Goal: Task Accomplishment & Management: Manage account settings

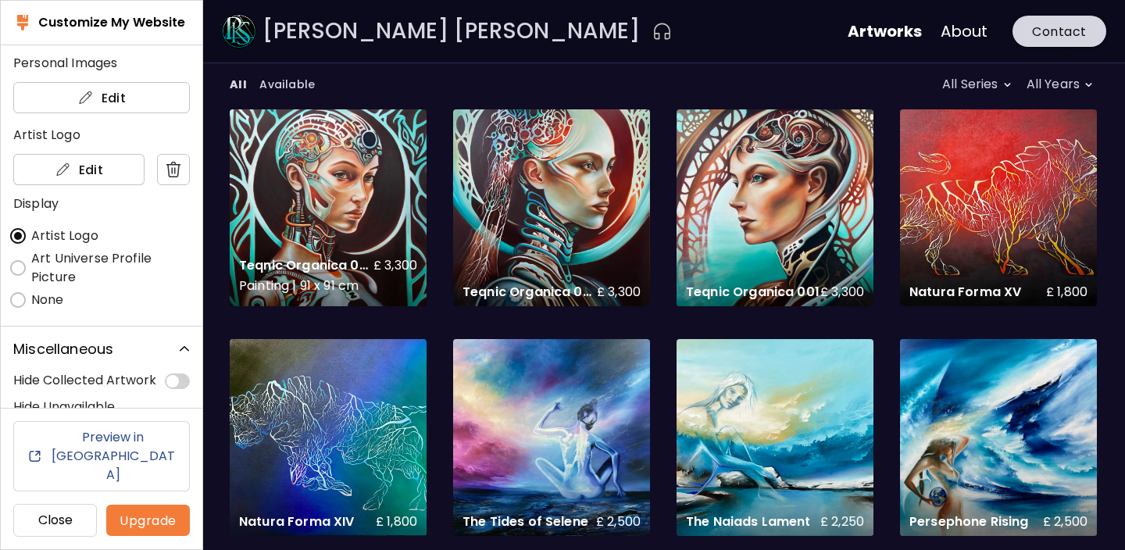
click at [330, 222] on div "Teqnic Organica 003 £ 3,300 Painting | 91 x 91 cm" at bounding box center [328, 207] width 197 height 197
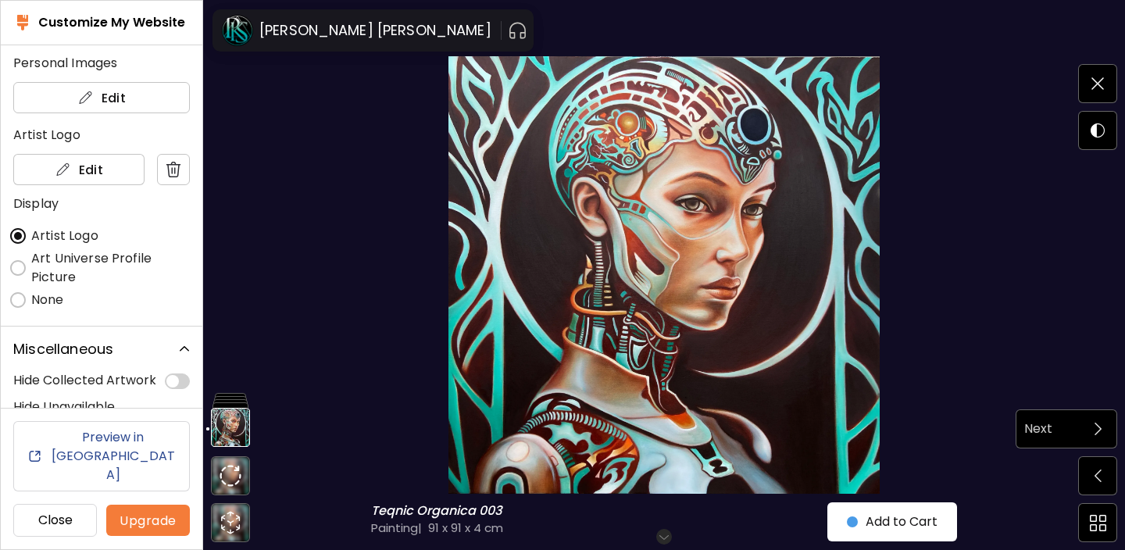
click at [1097, 437] on span at bounding box center [1097, 428] width 33 height 33
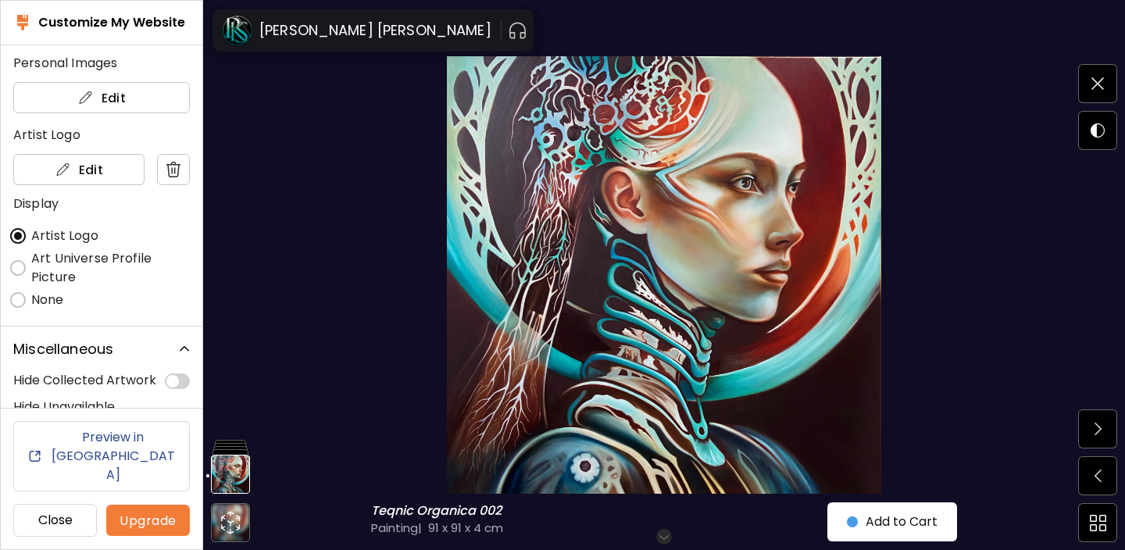
click at [1097, 437] on span at bounding box center [1097, 428] width 33 height 33
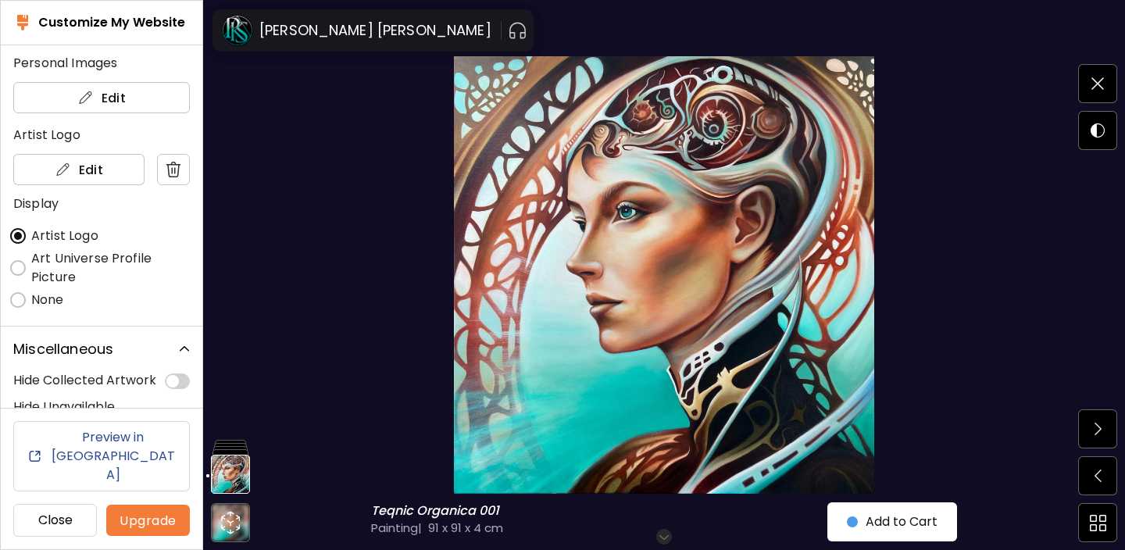
click at [1097, 437] on span at bounding box center [1097, 428] width 33 height 33
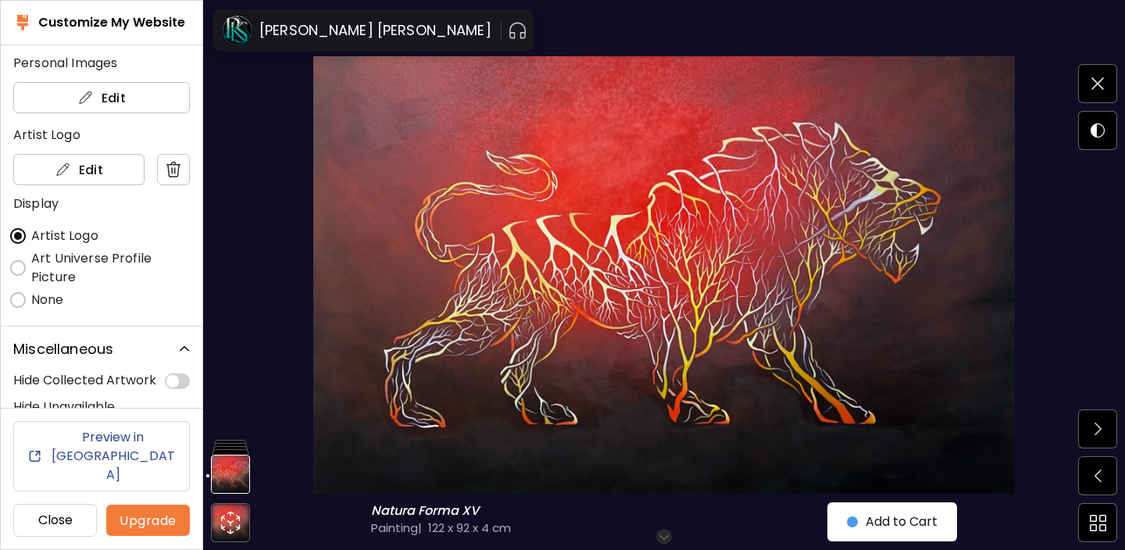
click at [1097, 437] on span at bounding box center [1097, 428] width 33 height 33
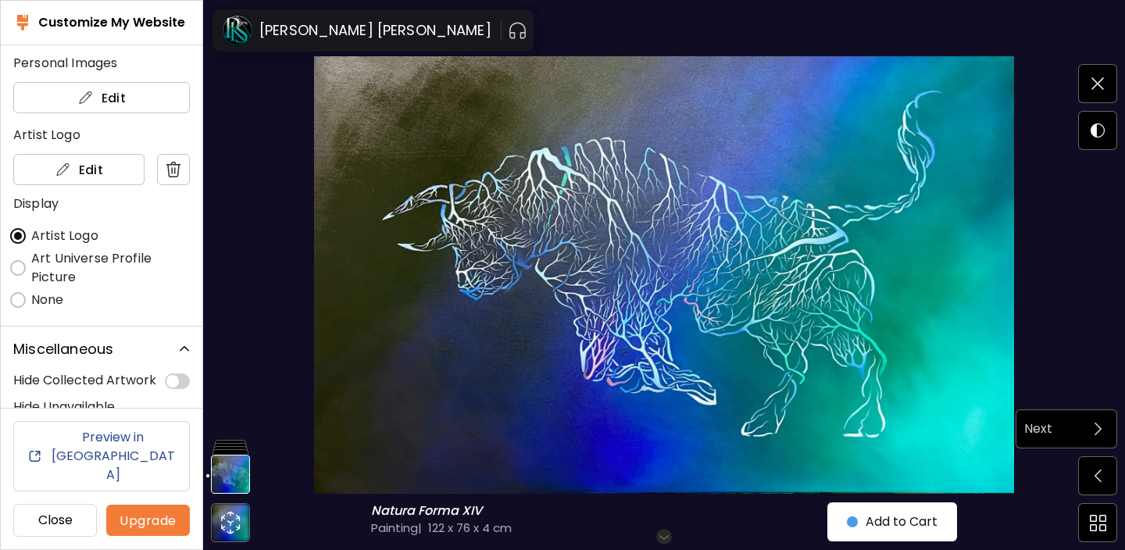
click at [1077, 430] on div "Next" at bounding box center [1047, 429] width 62 height 20
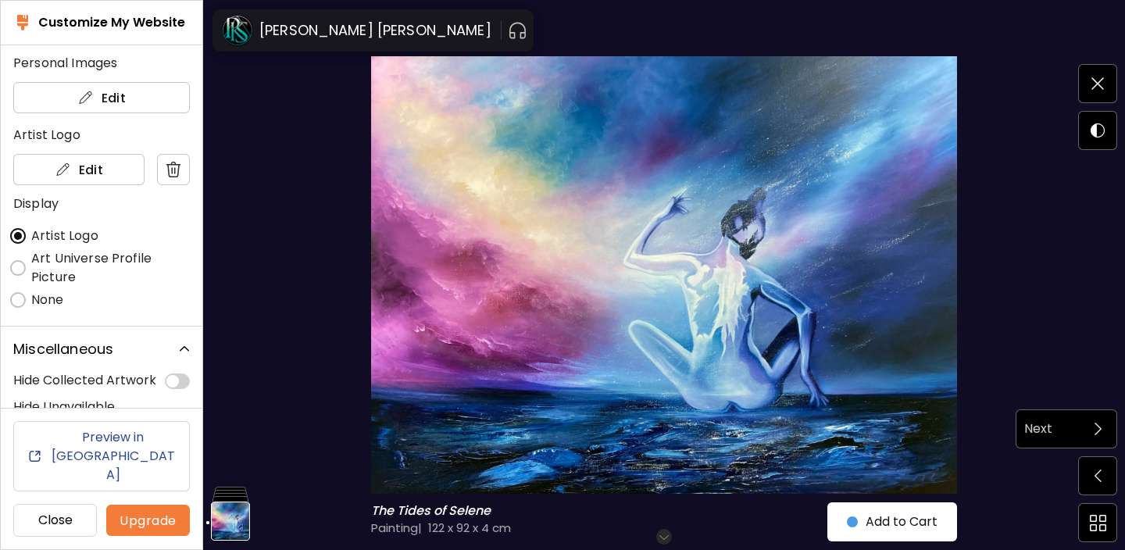
click at [1077, 427] on div "Next" at bounding box center [1047, 429] width 62 height 20
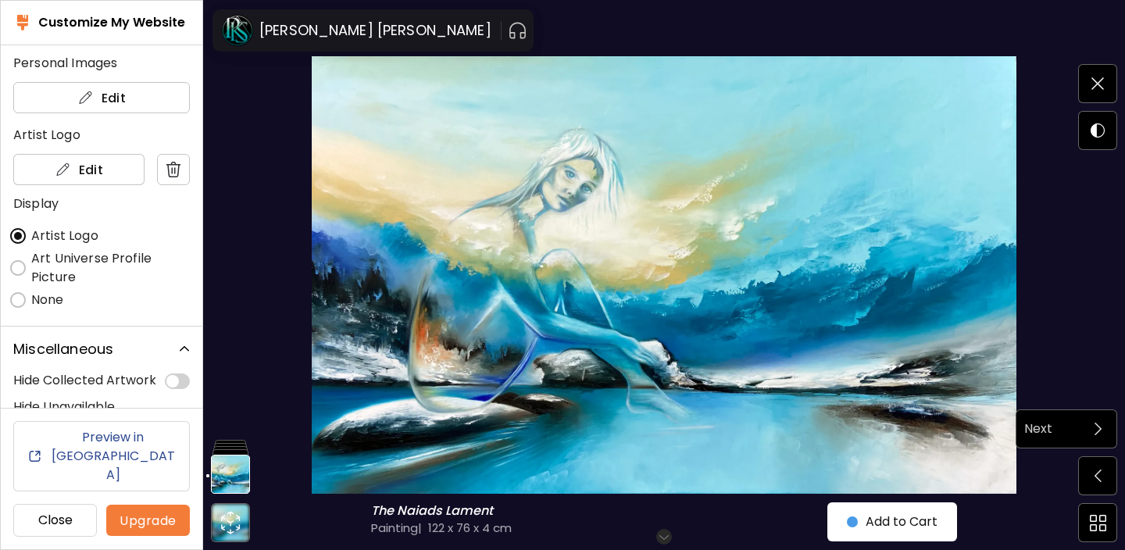
click at [1092, 425] on span at bounding box center [1097, 428] width 33 height 33
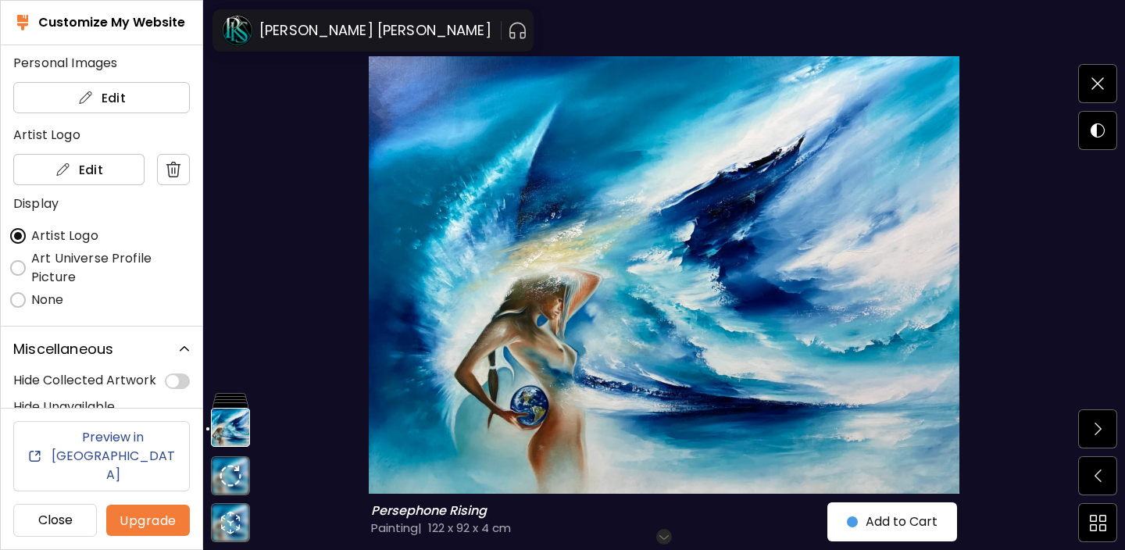
click at [1092, 425] on span at bounding box center [1097, 428] width 33 height 33
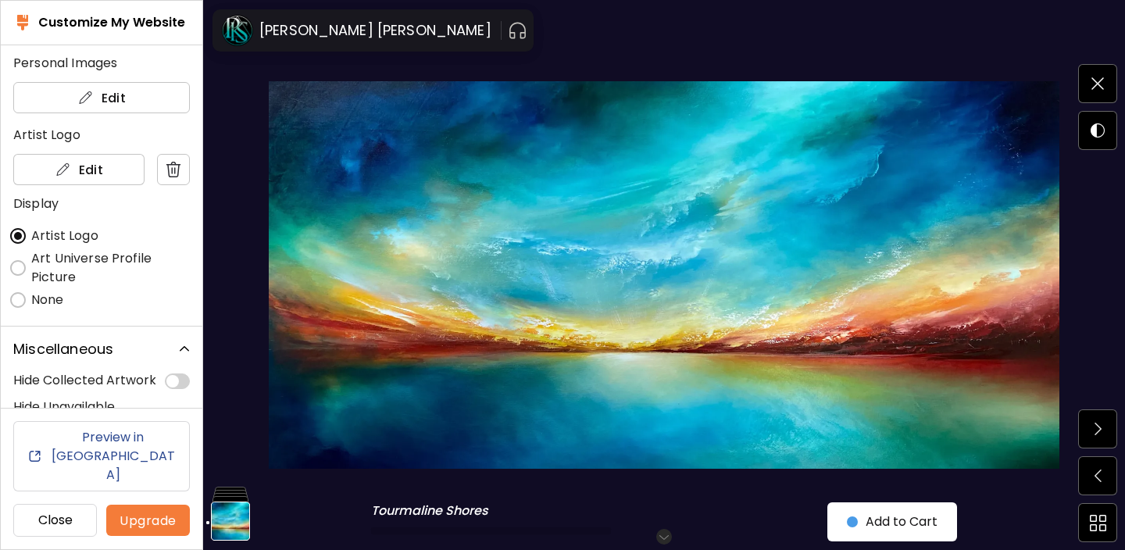
click at [1092, 425] on span at bounding box center [1097, 428] width 33 height 33
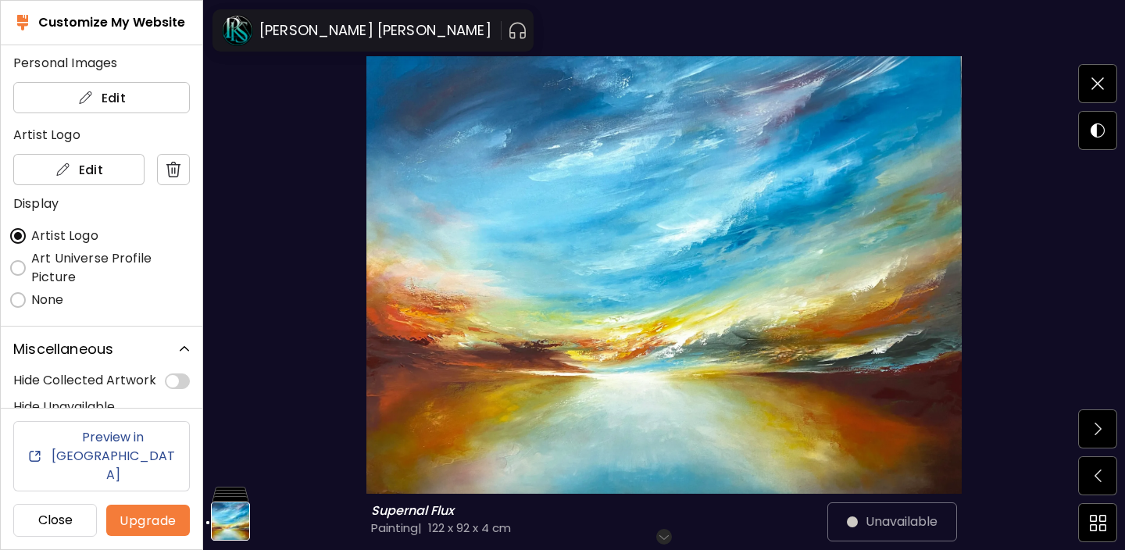
click at [1092, 425] on span at bounding box center [1097, 428] width 33 height 33
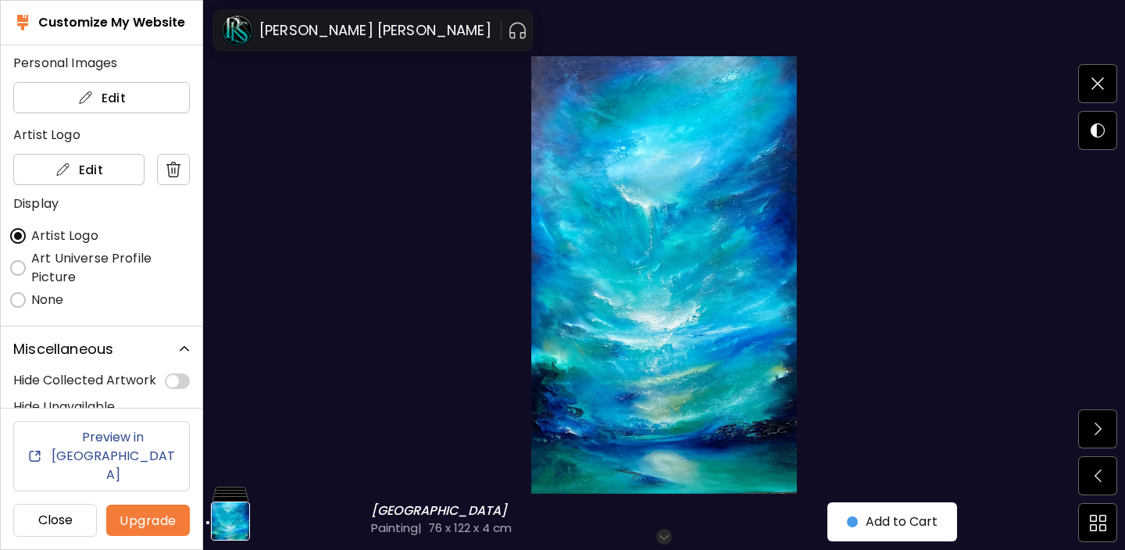
click at [1092, 425] on span at bounding box center [1097, 428] width 33 height 33
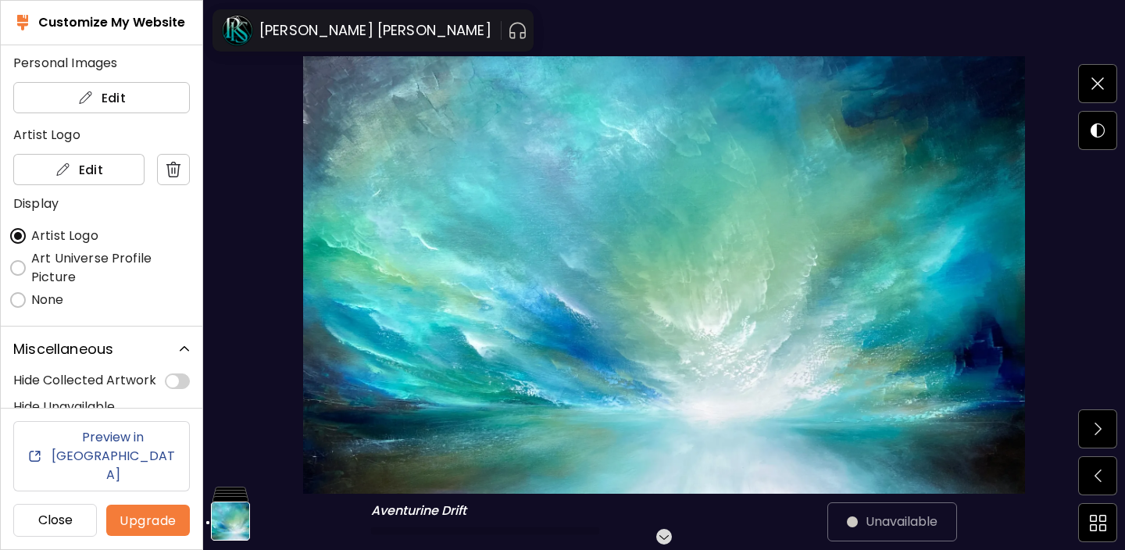
click at [1092, 425] on span at bounding box center [1097, 428] width 33 height 33
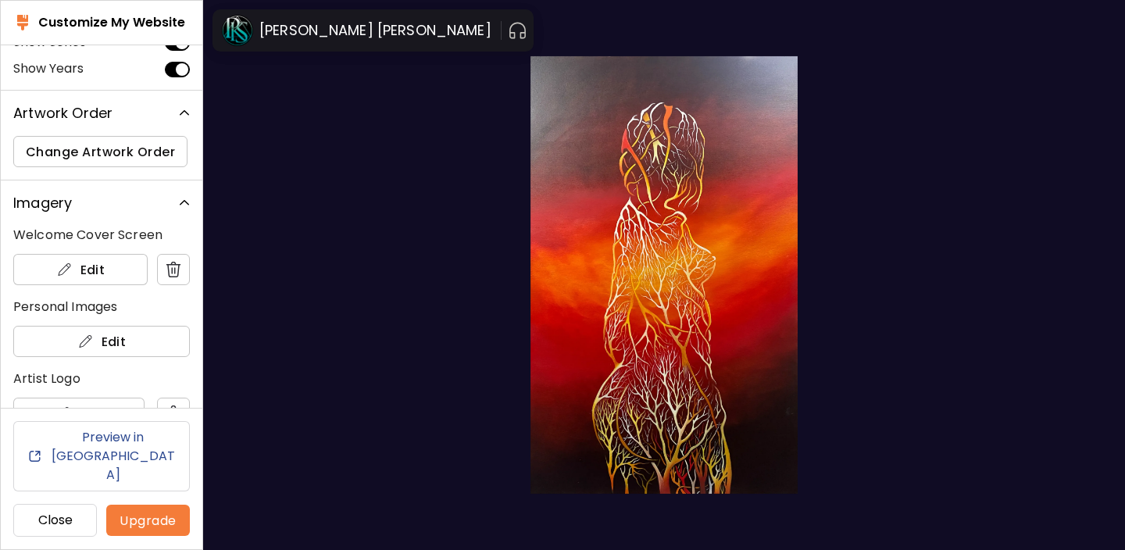
scroll to position [631, 0]
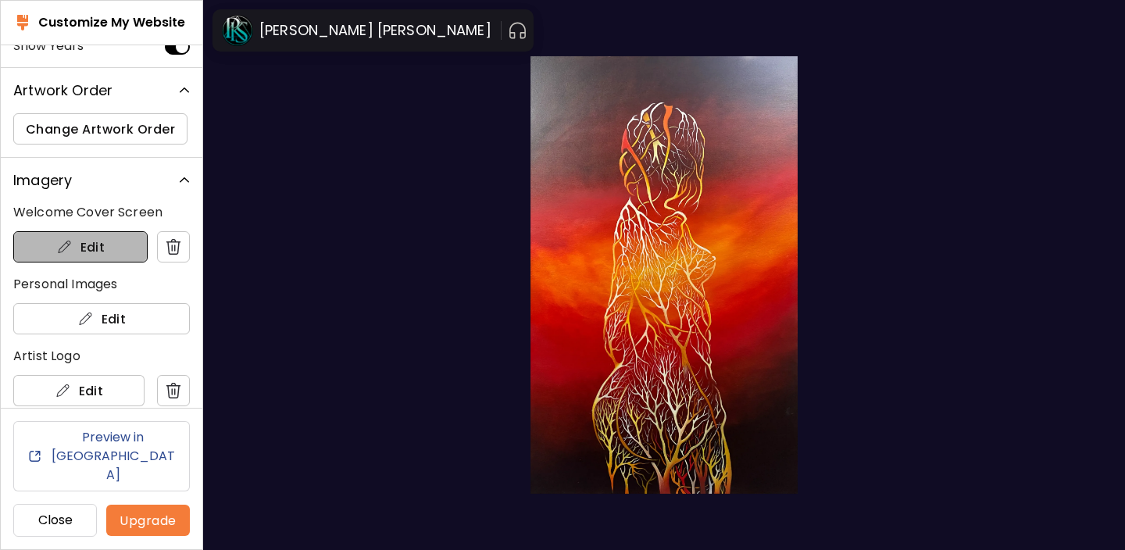
click at [109, 244] on span "Edit" at bounding box center [80, 247] width 109 height 16
click at [0, 0] on input "Edit" at bounding box center [0, 0] width 0 height 0
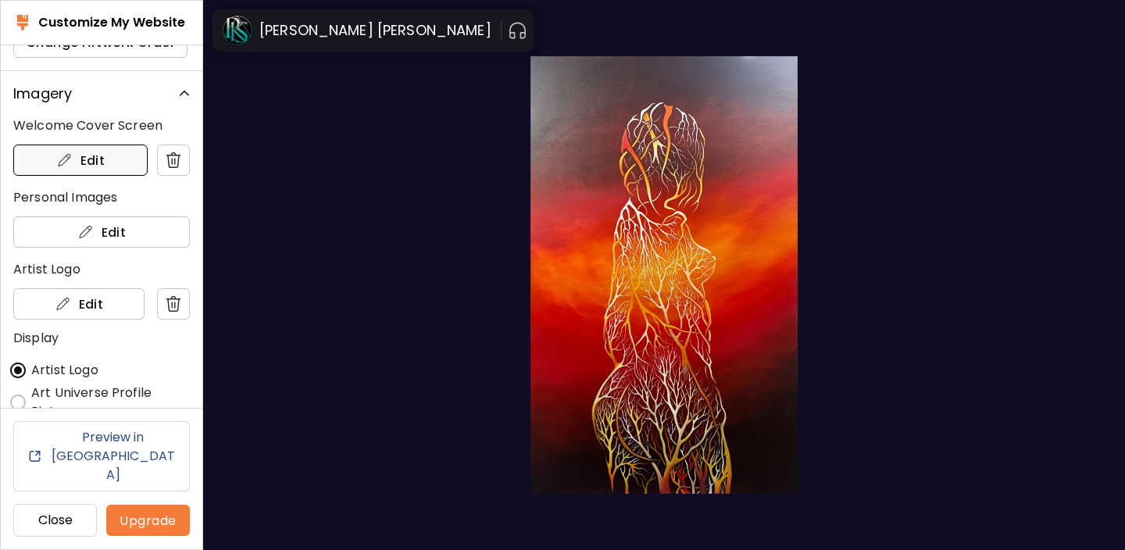
scroll to position [719, 0]
click at [109, 230] on span "Edit" at bounding box center [102, 231] width 152 height 16
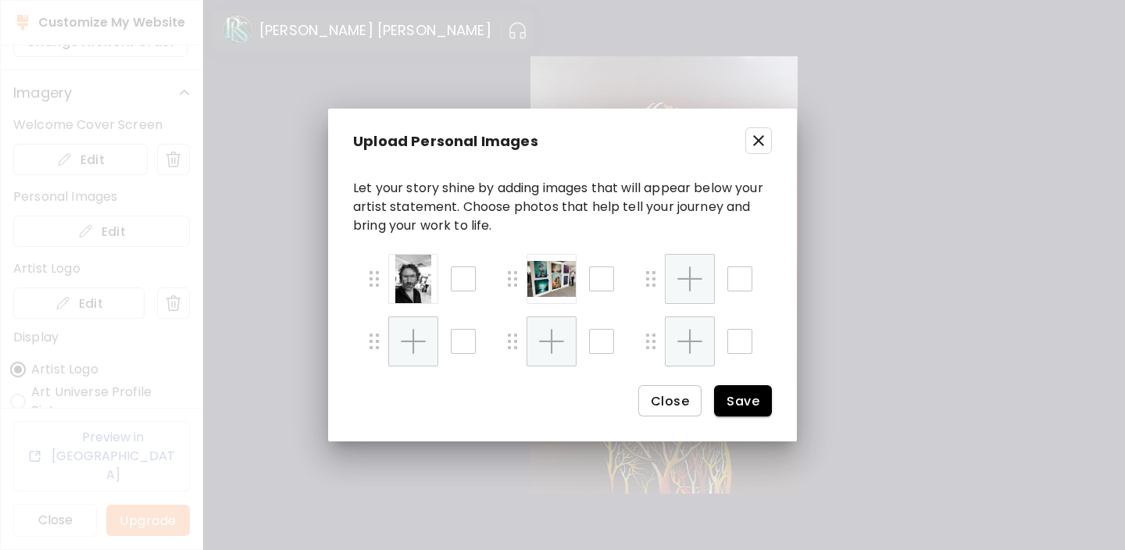
click at [756, 138] on icon "button" at bounding box center [758, 140] width 11 height 11
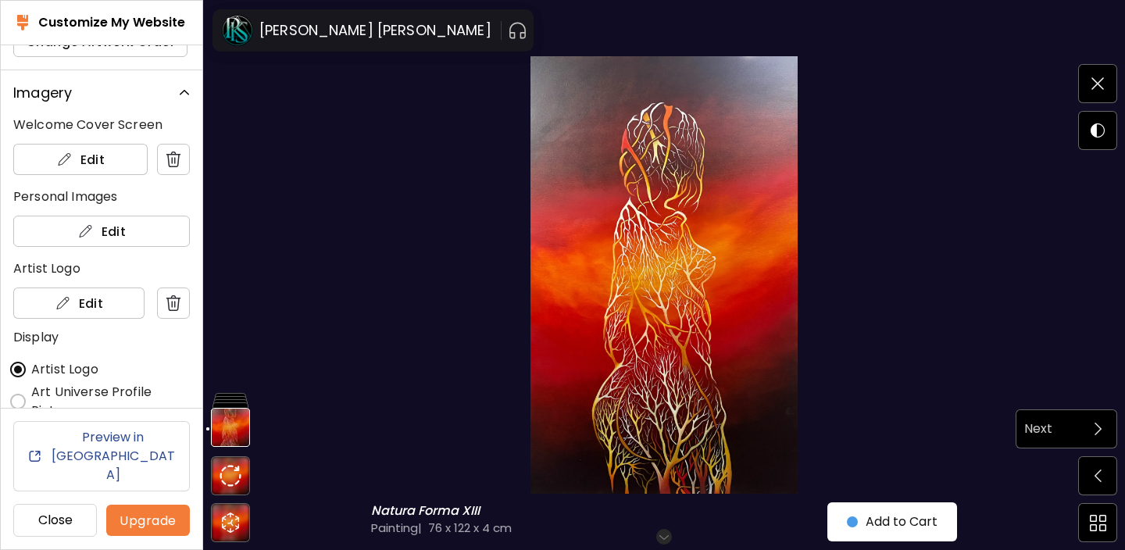
click at [1090, 428] on span at bounding box center [1097, 428] width 33 height 33
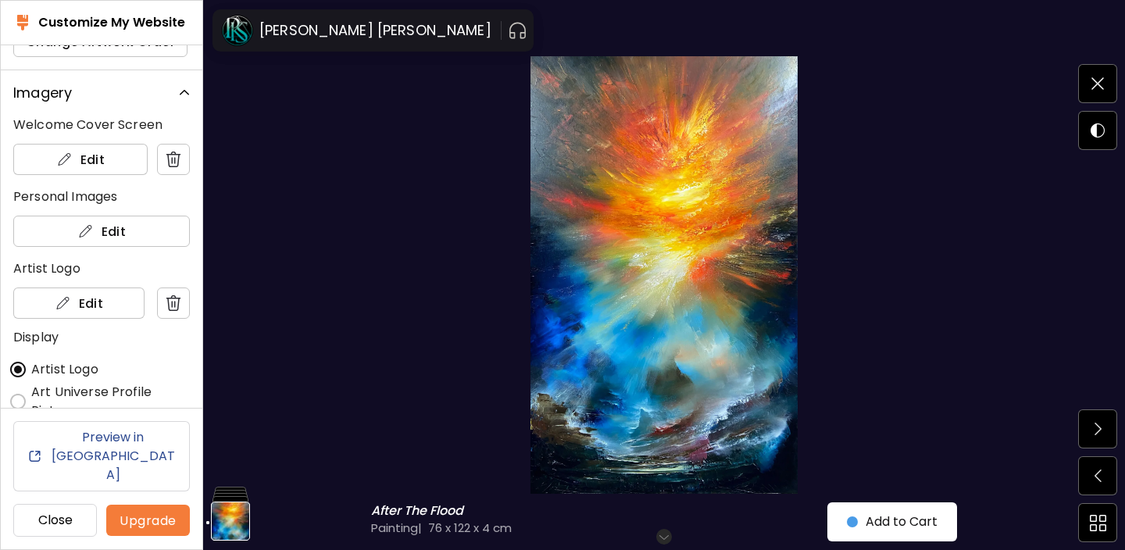
click at [1090, 428] on span at bounding box center [1097, 428] width 33 height 33
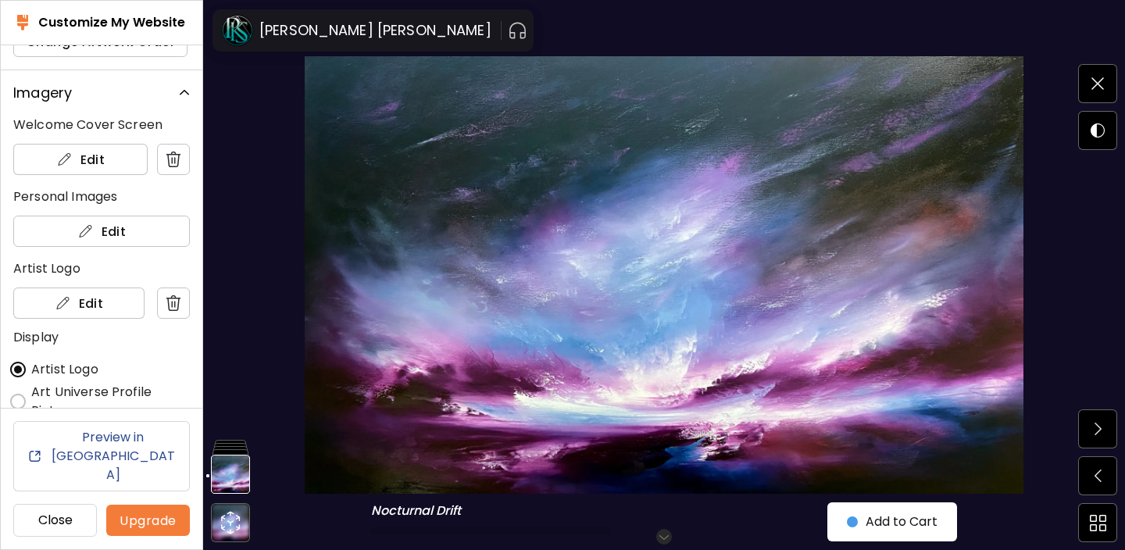
click at [1090, 428] on span at bounding box center [1097, 428] width 33 height 33
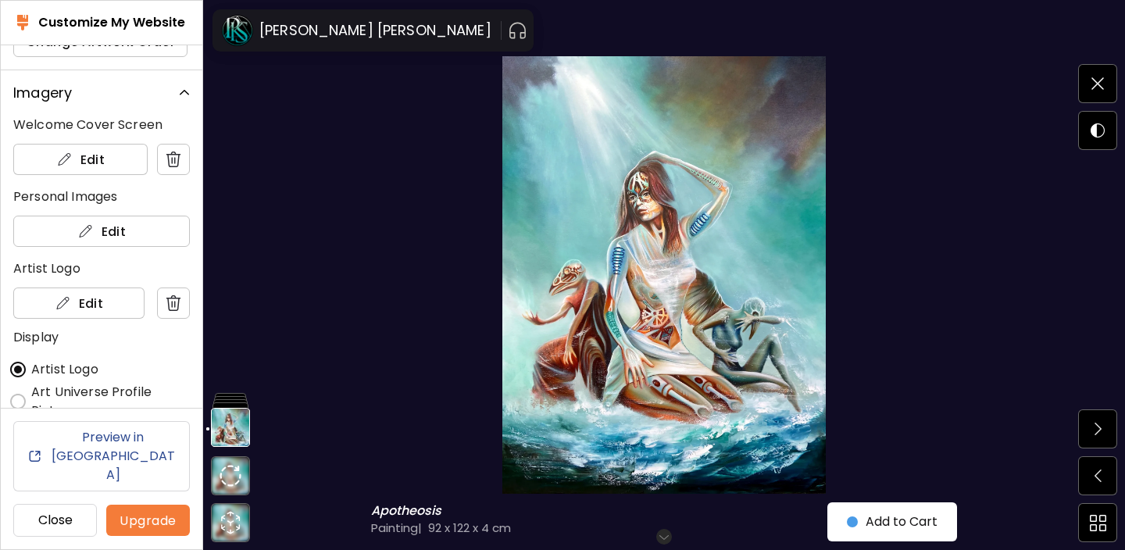
click at [1090, 428] on span at bounding box center [1097, 428] width 33 height 33
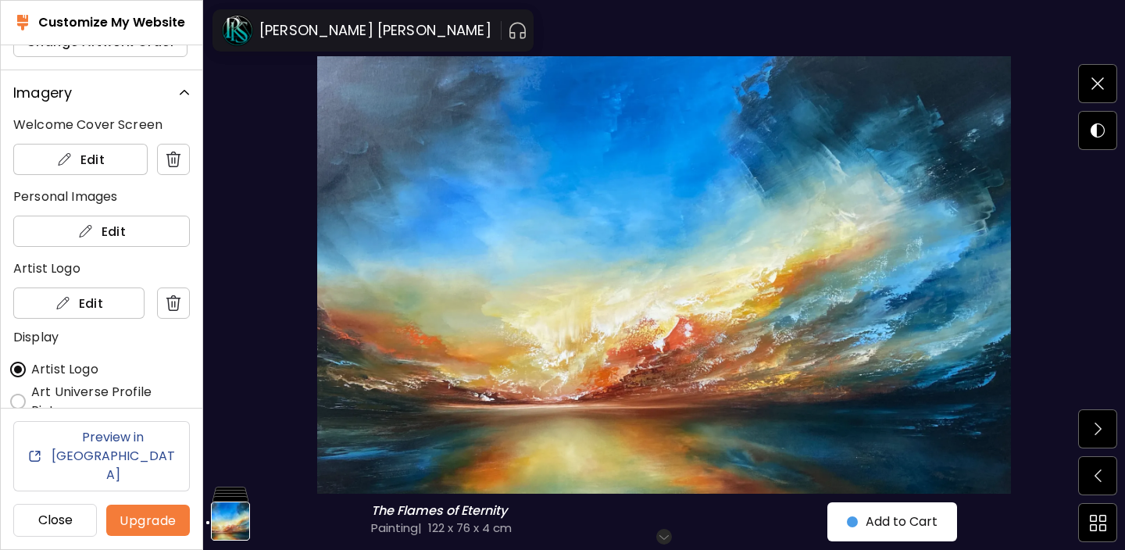
click at [1090, 428] on span at bounding box center [1097, 428] width 33 height 33
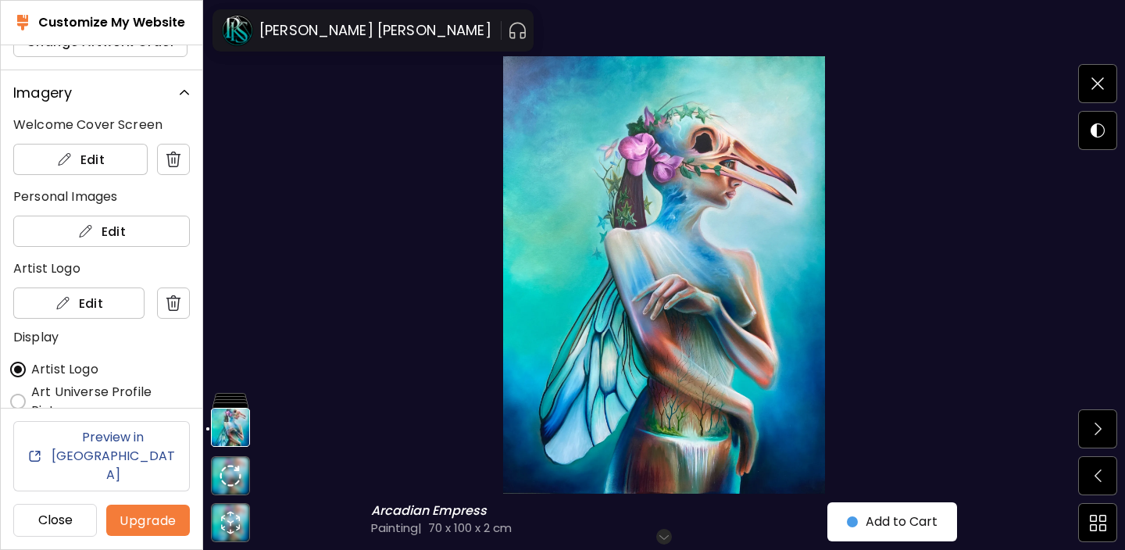
click at [1090, 428] on span at bounding box center [1097, 428] width 33 height 33
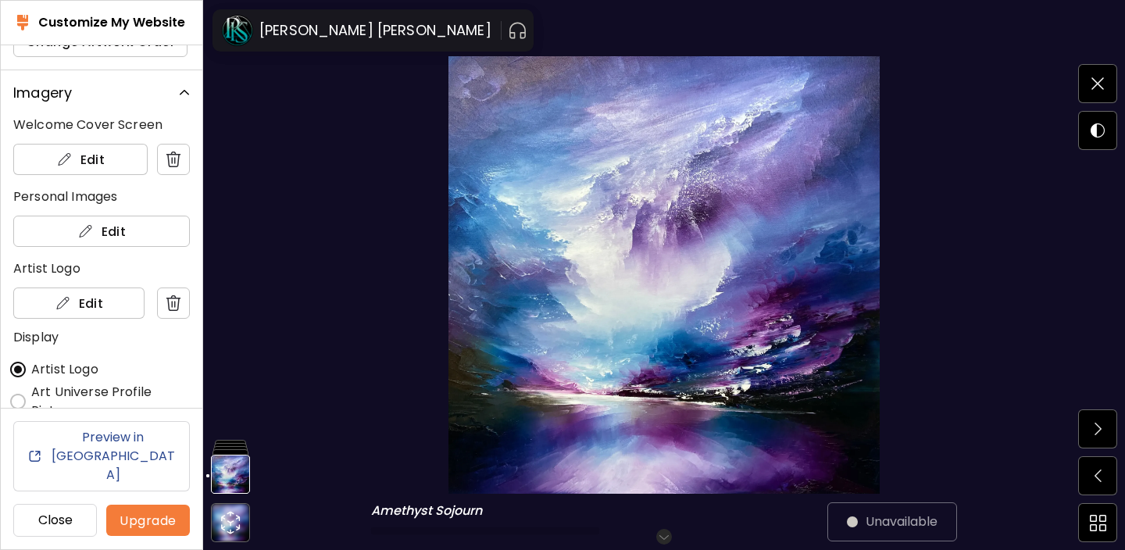
click at [1090, 428] on span at bounding box center [1097, 428] width 33 height 33
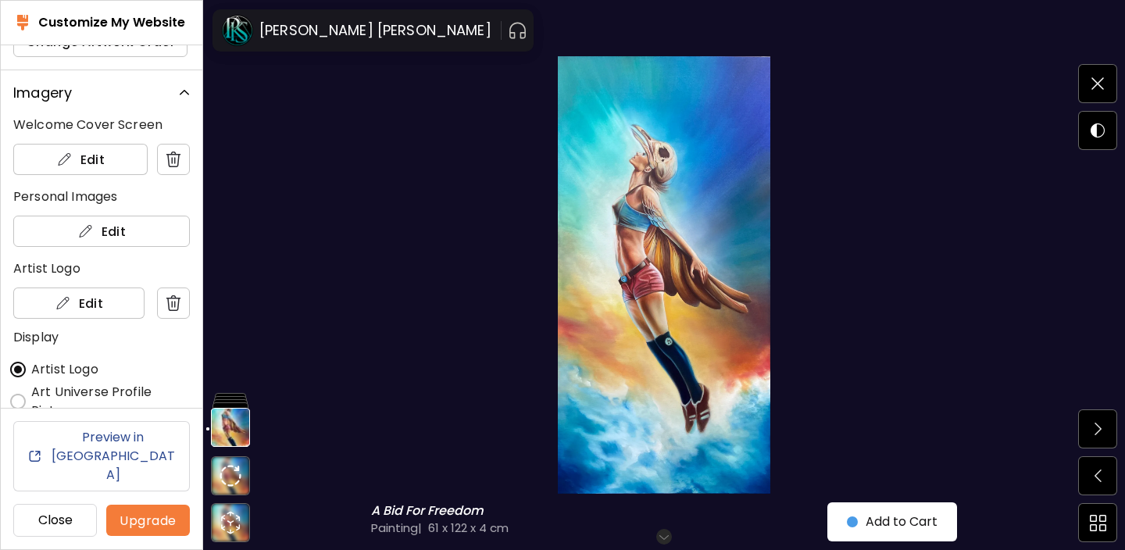
click at [1090, 428] on span at bounding box center [1097, 428] width 33 height 33
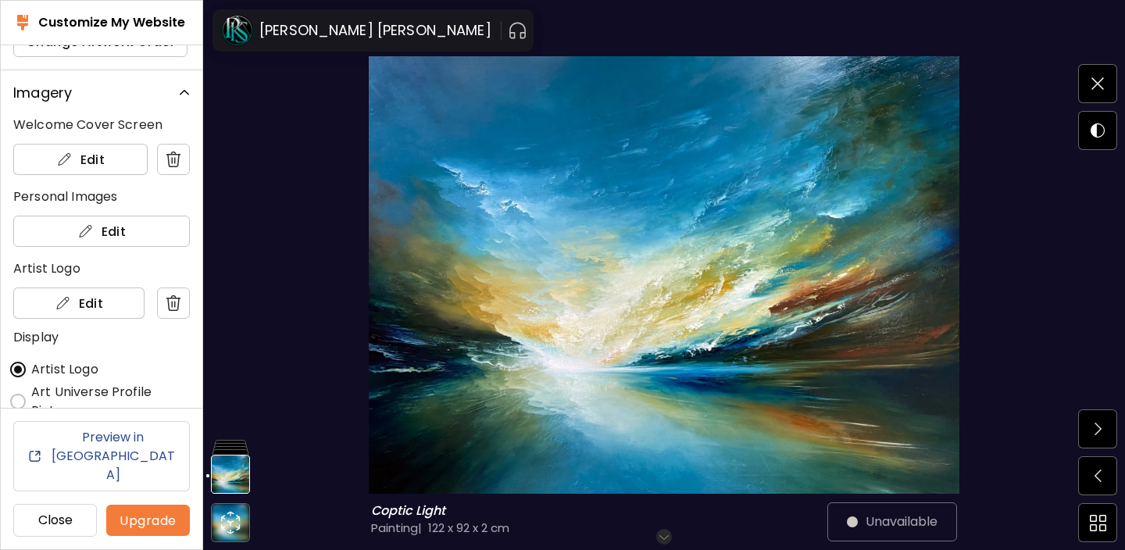
click at [1090, 428] on span at bounding box center [1097, 428] width 33 height 33
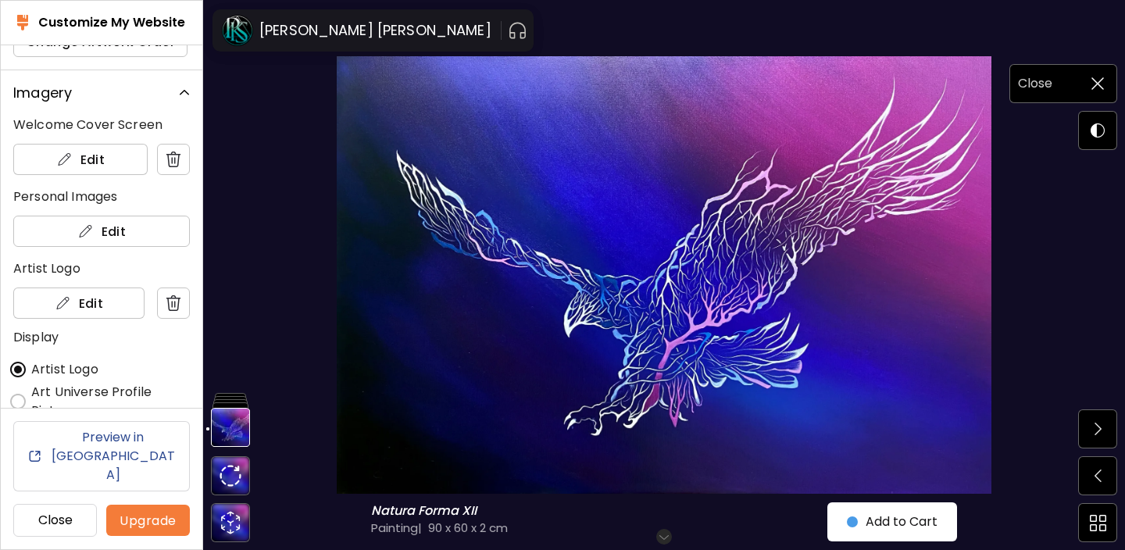
click at [1100, 77] on img at bounding box center [1097, 83] width 12 height 12
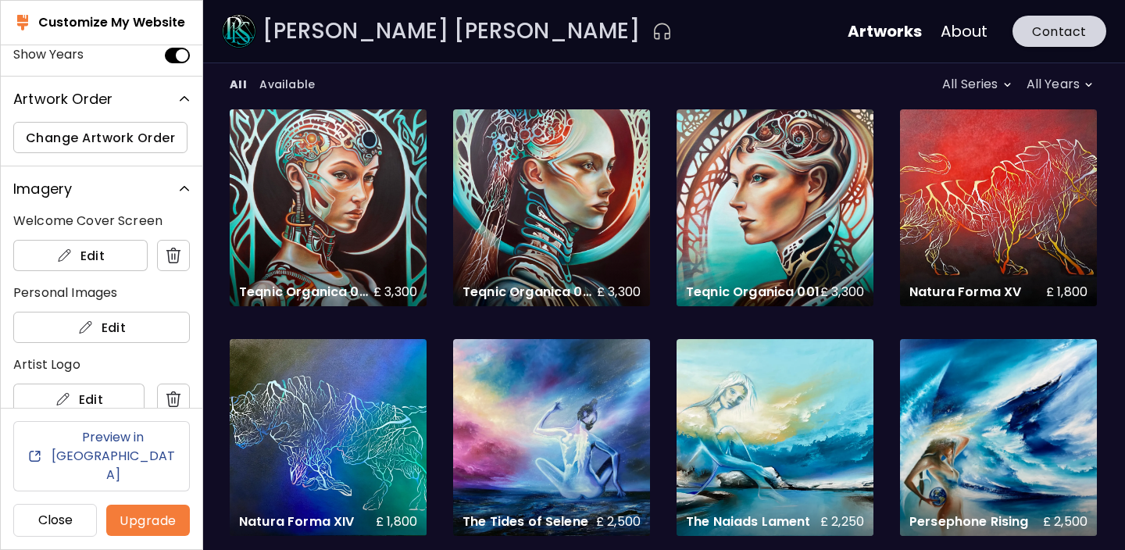
scroll to position [598, 0]
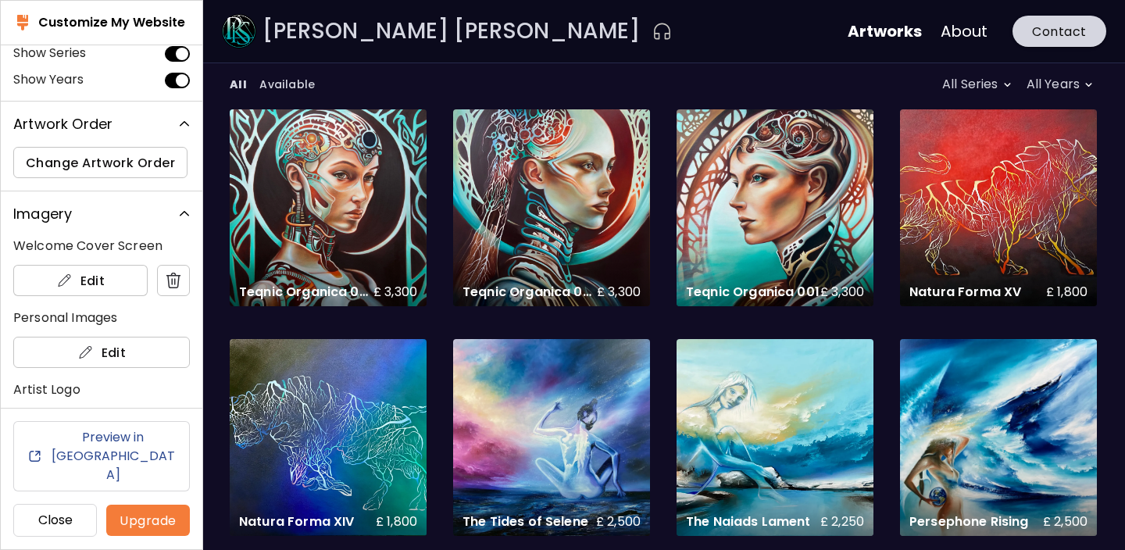
click at [57, 522] on h6 "Close" at bounding box center [55, 520] width 57 height 19
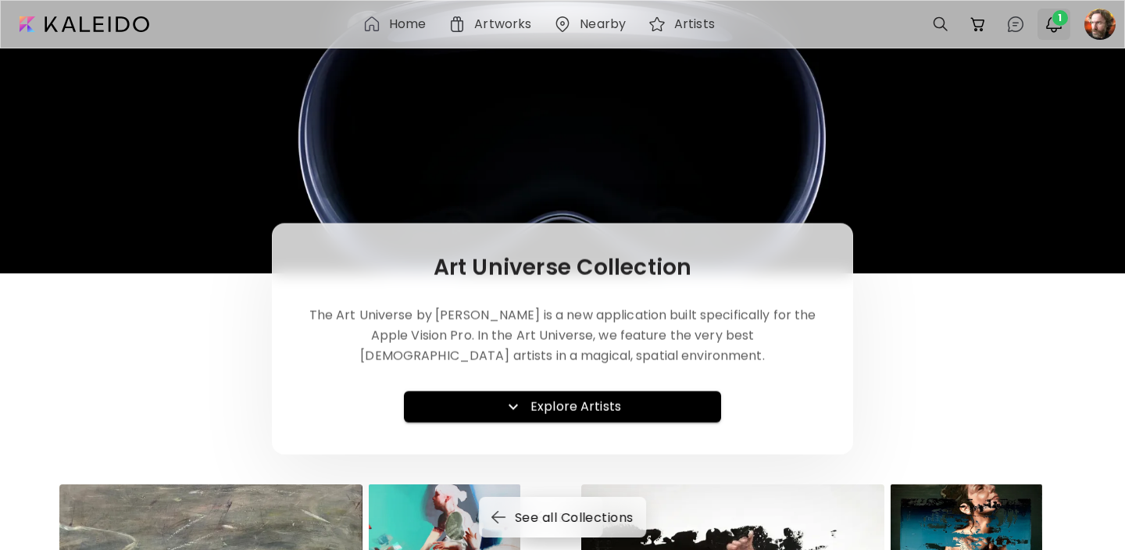
click at [1060, 19] on span "1" at bounding box center [1060, 18] width 16 height 16
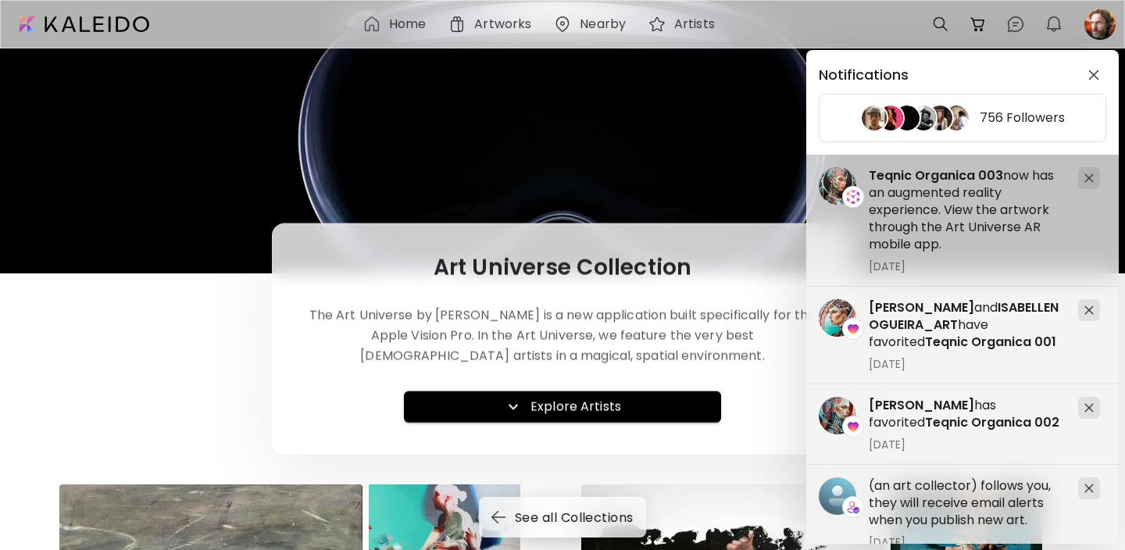
click at [601, 137] on div "Notifications 756 Followers Andrei Avram and ISABELLENOGUEIRA_ART have favorite…" at bounding box center [562, 275] width 1125 height 550
